Goal: Find specific page/section: Find specific page/section

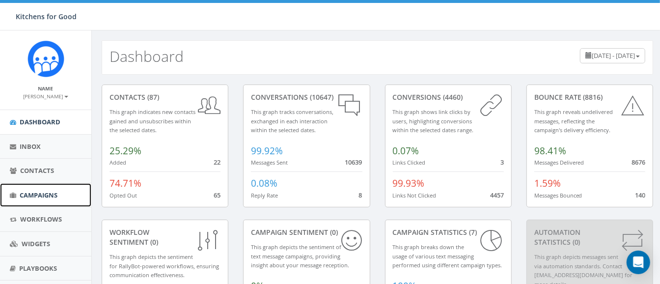
click at [43, 189] on link "Campaigns" at bounding box center [45, 195] width 91 height 24
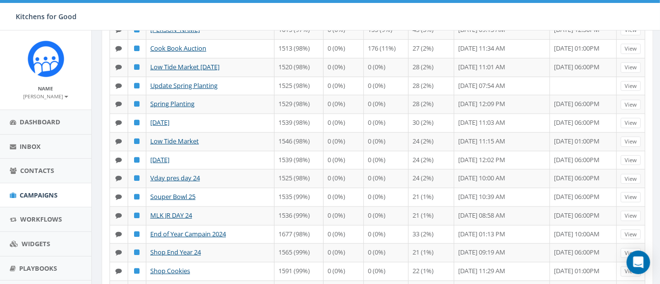
scroll to position [371, 0]
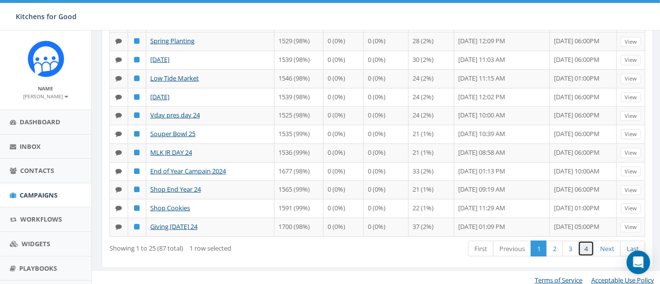
click at [587, 241] on link "4" at bounding box center [586, 249] width 16 height 16
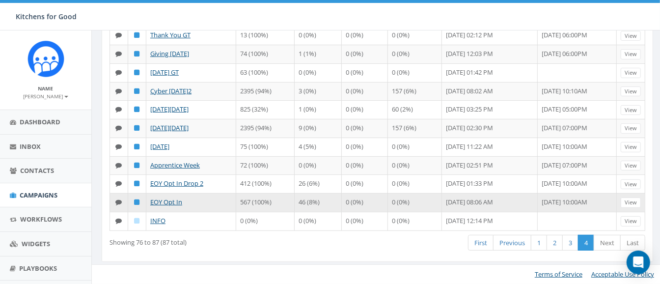
scroll to position [169, 0]
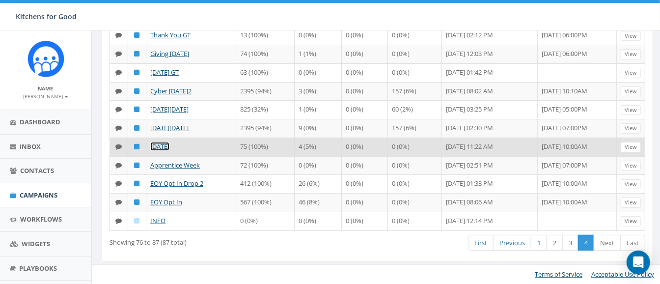
click at [169, 151] on link "[DATE]" at bounding box center [159, 146] width 19 height 9
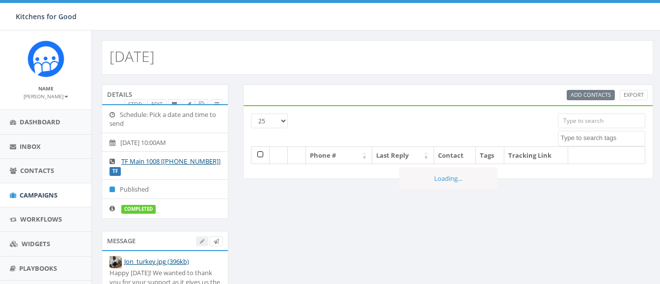
select select
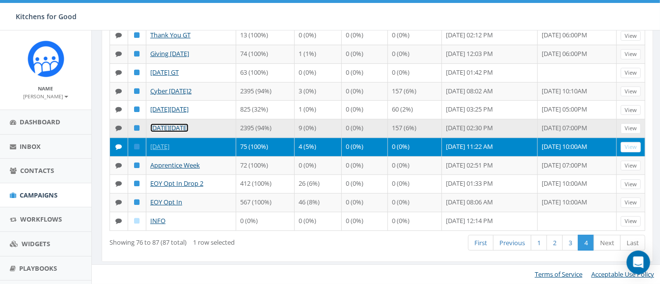
click at [181, 125] on link "Black Friday" at bounding box center [169, 127] width 38 height 9
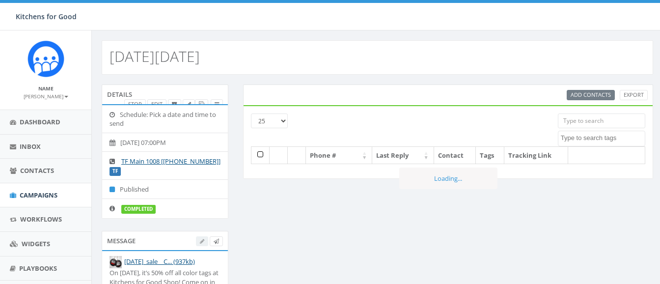
select select
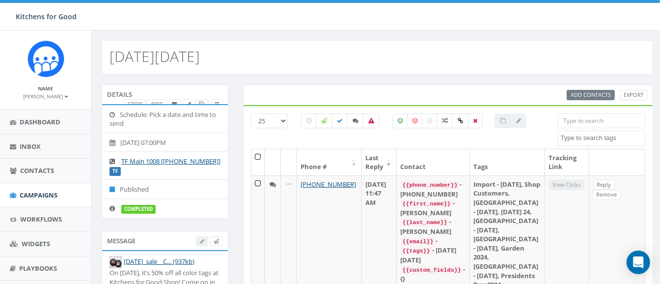
click at [607, 59] on div "[DATE][DATE]" at bounding box center [377, 57] width 551 height 34
